Goal: Task Accomplishment & Management: Use online tool/utility

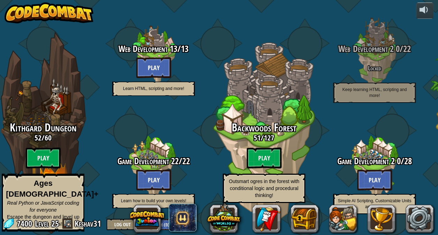
click at [254, 148] on div "Backwoods Forest 51 / 127 Play Outsmart ogres in the forest with conditional lo…" at bounding box center [264, 162] width 110 height 81
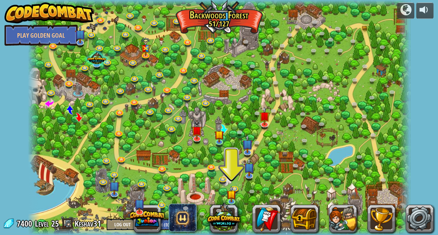
click at [233, 196] on img at bounding box center [230, 194] width 9 height 16
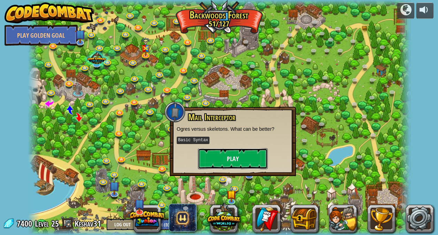
click at [224, 153] on button "Play" at bounding box center [233, 158] width 70 height 21
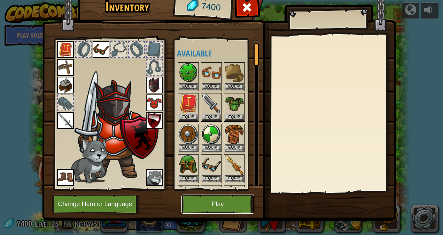
click at [208, 203] on button "Play" at bounding box center [218, 203] width 73 height 19
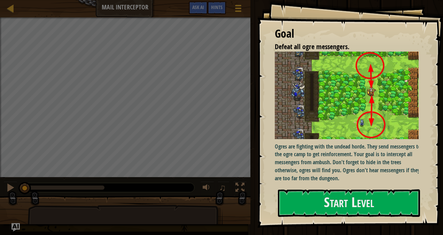
click at [327, 182] on div "Goal Defeat all ogre messengers. Ogres are fighting with the undead horde. They…" at bounding box center [350, 113] width 186 height 227
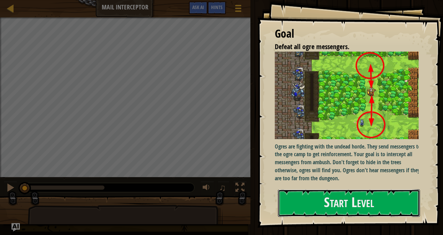
click at [331, 203] on button "Start Level" at bounding box center [349, 203] width 142 height 28
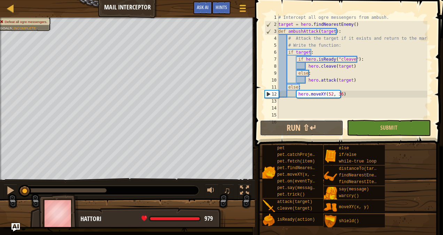
click at [317, 129] on button "Run ⇧↵" at bounding box center [302, 128] width 84 height 16
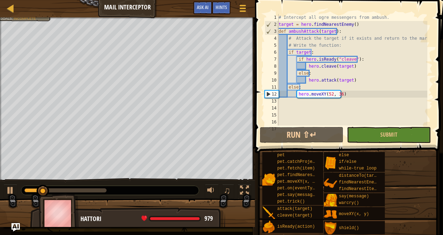
click at [389, 17] on div "# Intercept all ogre messengers from ambush. target = hero . findNearestEnemy (…" at bounding box center [352, 76] width 150 height 125
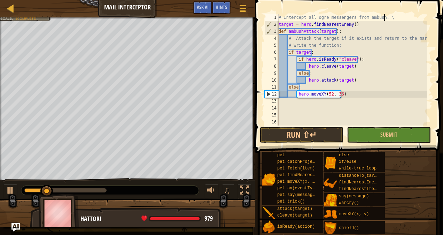
scroll to position [3, 8]
type textarea "# Intercept all ogre messengers from ambush."
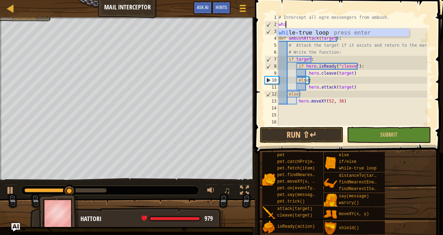
scroll to position [3, 0]
type textarea "w"
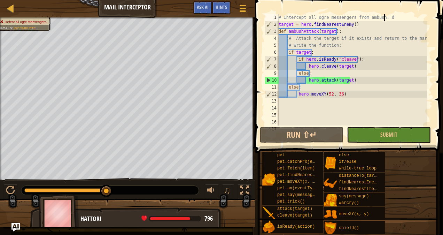
scroll to position [3, 8]
click at [299, 131] on button "Run ⇧↵" at bounding box center [302, 135] width 84 height 16
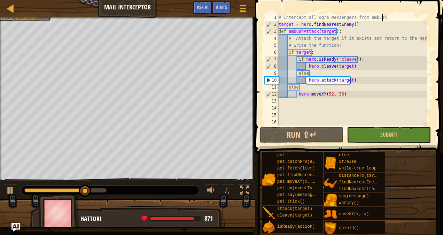
click at [353, 91] on div "# Intercept all ogre messengers from ambush. target = hero . findNearestEnemy (…" at bounding box center [352, 76] width 150 height 125
type textarea "hero.moveXY(52, 36)"
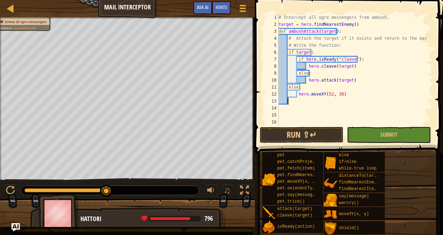
scroll to position [3, 0]
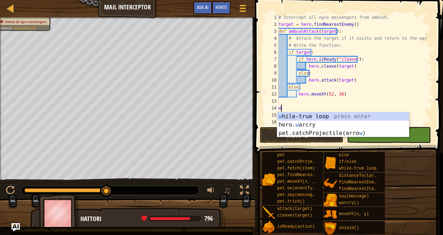
type textarea "whi"
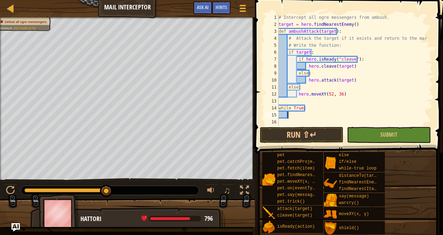
scroll to position [3, 1]
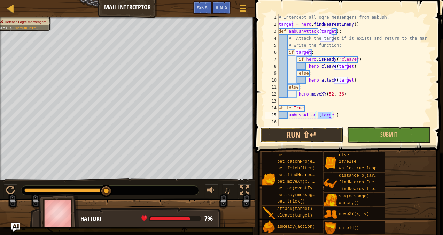
click at [317, 135] on button "Run ⇧↵" at bounding box center [302, 135] width 84 height 16
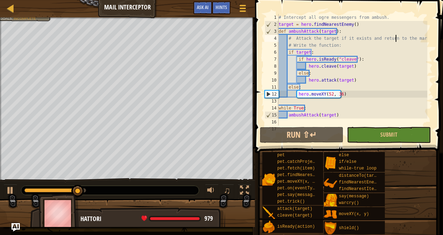
click at [396, 41] on div "# Intercept all ogre messengers from ambush. target = hero . findNearestEnemy (…" at bounding box center [352, 76] width 150 height 125
click at [303, 56] on div "# Intercept all ogre messengers from ambush. target = hero . findNearestEnemy (…" at bounding box center [352, 76] width 150 height 125
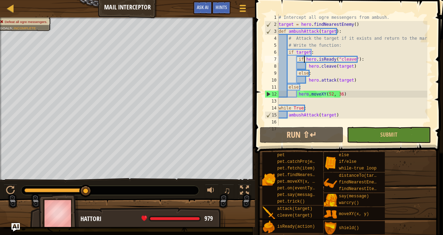
click at [290, 53] on div "# Intercept all ogre messengers from ambush. target = hero . findNearestEnemy (…" at bounding box center [352, 76] width 150 height 125
click at [329, 114] on div "# Intercept all ogre messengers from ambush. target = hero . findNearestEnemy (…" at bounding box center [352, 76] width 150 height 125
click at [334, 115] on div "# Intercept all ogre messengers from ambush. target = hero . findNearestEnemy (…" at bounding box center [352, 76] width 150 height 125
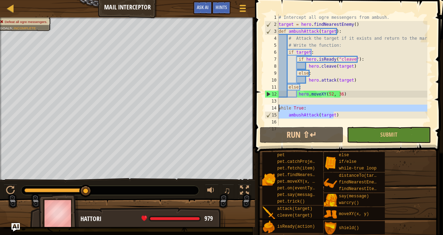
drag, startPoint x: 334, startPoint y: 115, endPoint x: 273, endPoint y: 109, distance: 60.9
click at [273, 109] on div "ambushAttack(target) 1 2 3 4 5 6 7 8 9 10 11 12 13 14 15 16 17 # Intercept all …" at bounding box center [347, 69] width 169 height 111
click at [298, 134] on button "Run ⇧↵" at bounding box center [302, 135] width 84 height 16
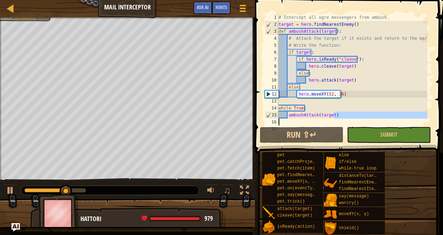
drag, startPoint x: 335, startPoint y: 114, endPoint x: 275, endPoint y: 117, distance: 60.4
click at [275, 117] on div "while True: 1 2 3 4 5 6 7 8 9 10 11 12 13 14 15 16 17 # Intercept all ogre mess…" at bounding box center [347, 69] width 169 height 111
type textarea "ambushAttack(target)"
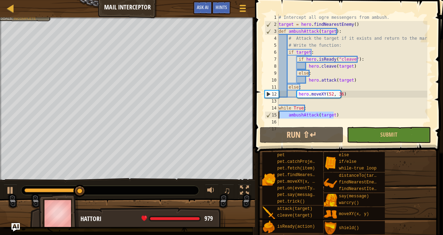
scroll to position [3, 0]
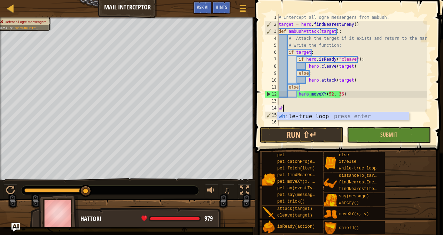
type textarea "w"
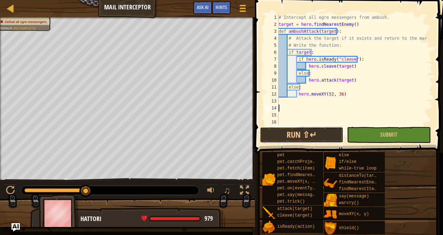
click at [285, 137] on button "Run ⇧↵" at bounding box center [302, 135] width 84 height 16
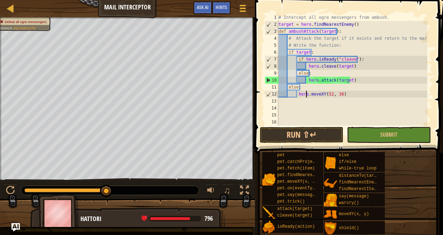
click at [307, 96] on div "# Intercept all ogre messengers from ambush. target = hero . findNearestEnemy (…" at bounding box center [352, 76] width 150 height 125
type textarea "hero.moveXY(52, 36)"
drag, startPoint x: 345, startPoint y: 94, endPoint x: 298, endPoint y: 92, distance: 47.4
click at [298, 92] on div "# Intercept all ogre messengers from ambush. target = hero . findNearestEnemy (…" at bounding box center [352, 76] width 150 height 125
click at [361, 93] on div "# Intercept all ogre messengers from ambush. target = hero . findNearestEnemy (…" at bounding box center [352, 69] width 150 height 111
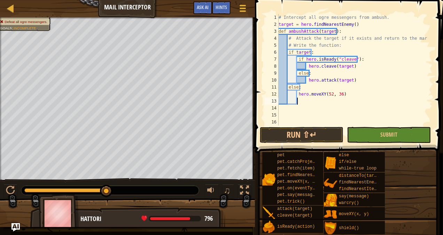
paste textarea "hero.moveXY(52, 36)"
click at [303, 131] on button "Run ⇧↵" at bounding box center [302, 135] width 84 height 16
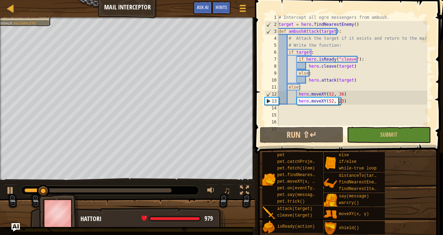
click at [389, 87] on div "# Intercept all ogre messengers from ambush. target = hero . findNearestEnemy (…" at bounding box center [352, 76] width 150 height 125
type textarea "else:"
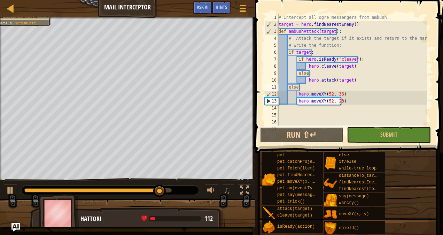
click at [306, 136] on button "Run ⇧↵" at bounding box center [302, 135] width 84 height 16
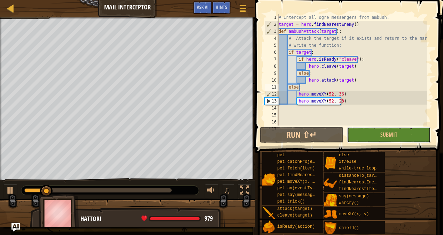
click at [373, 136] on button "Submit" at bounding box center [389, 135] width 84 height 16
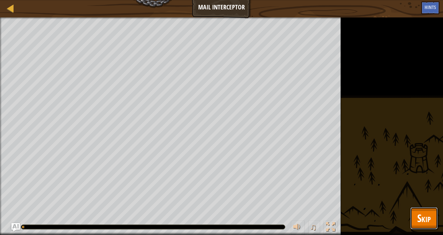
click at [414, 216] on button "Skip" at bounding box center [424, 218] width 28 height 22
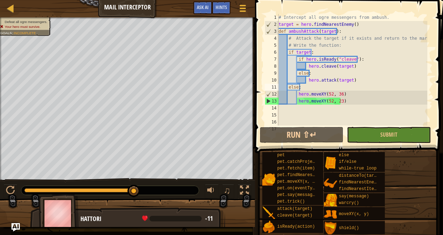
click at [352, 108] on div "# Intercept all ogre messengers from ambush. target = hero . findNearestEnemy (…" at bounding box center [352, 76] width 150 height 125
type textarea "ambushAttack(ogre)"
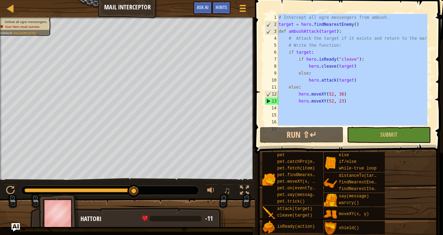
paste textarea
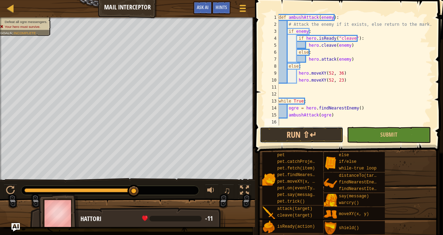
click at [291, 133] on button "Run ⇧↵" at bounding box center [302, 135] width 84 height 16
